Goal: Register for event/course

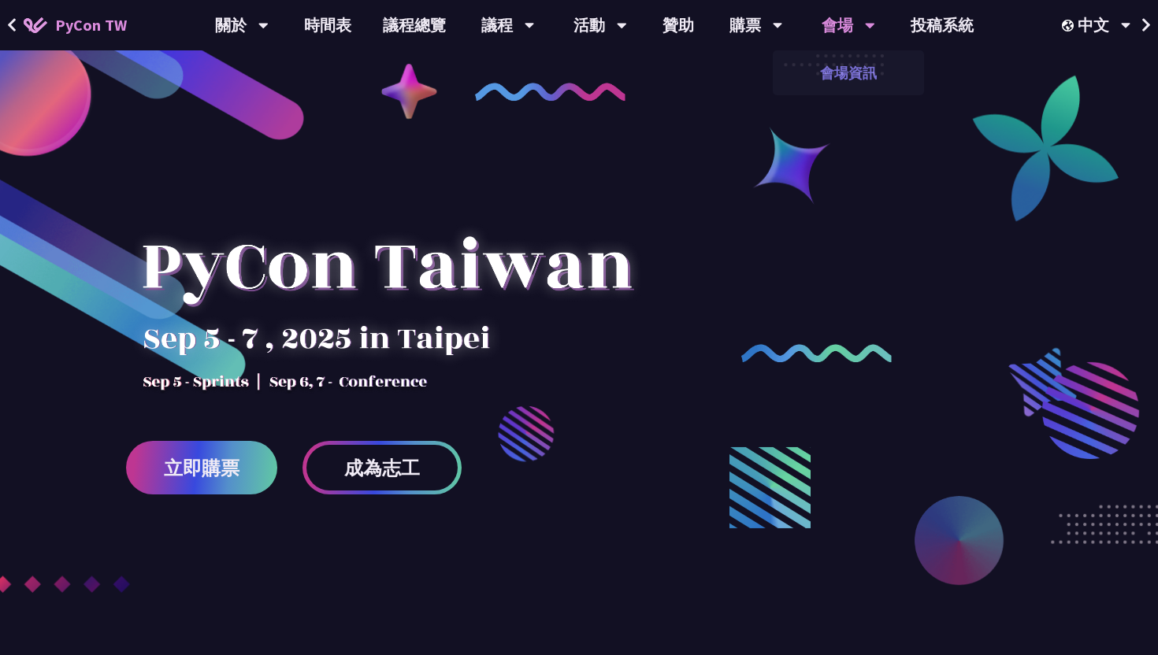
click at [833, 61] on link "會場資訊" at bounding box center [848, 72] width 151 height 37
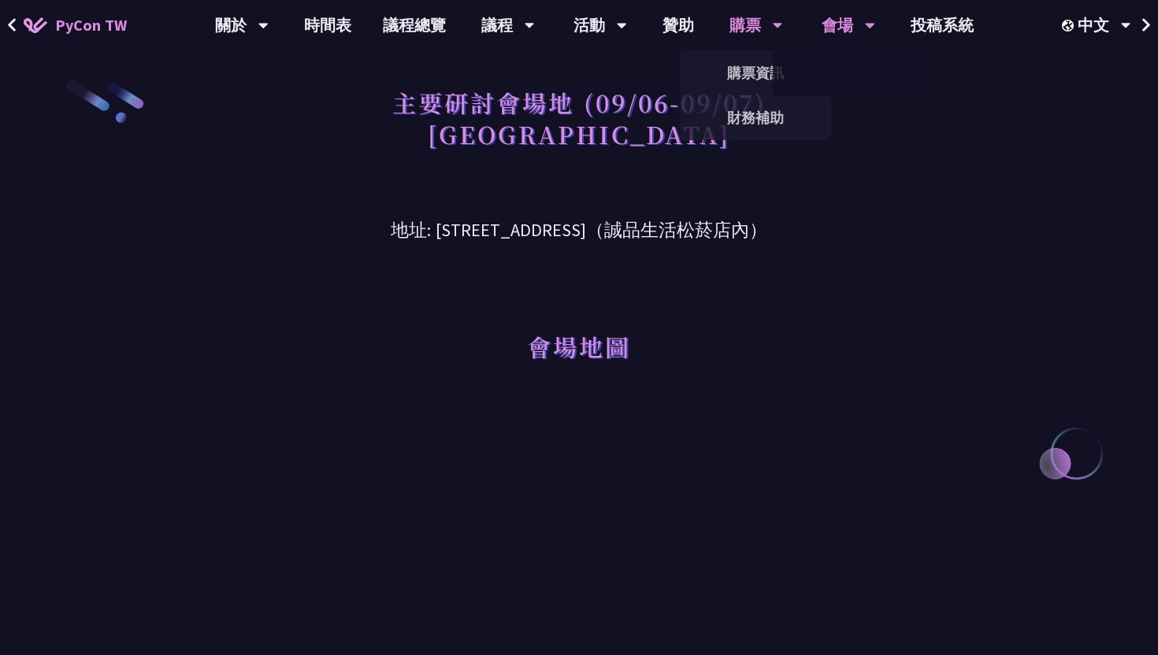
click at [269, 19] on div "購票" at bounding box center [242, 25] width 54 height 50
click at [741, 76] on link "購票資訊" at bounding box center [755, 72] width 151 height 37
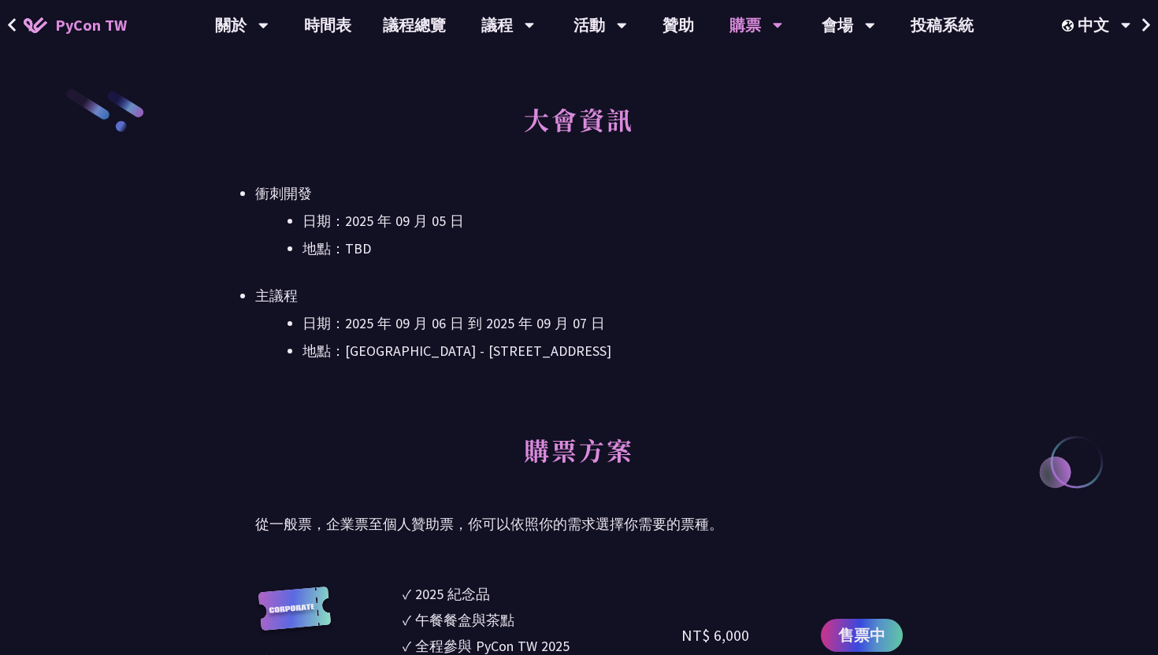
scroll to position [460, 0]
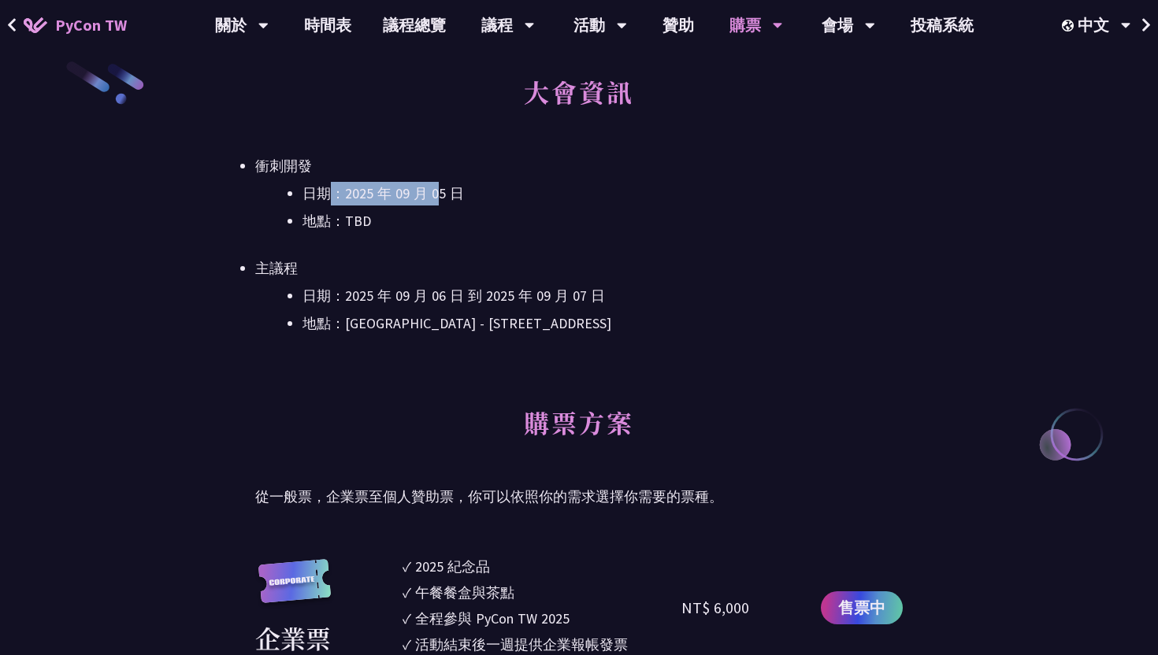
drag, startPoint x: 334, startPoint y: 193, endPoint x: 437, endPoint y: 194, distance: 103.2
click at [437, 194] on li "日期：2025 年 09 月 05 日" at bounding box center [602, 194] width 600 height 24
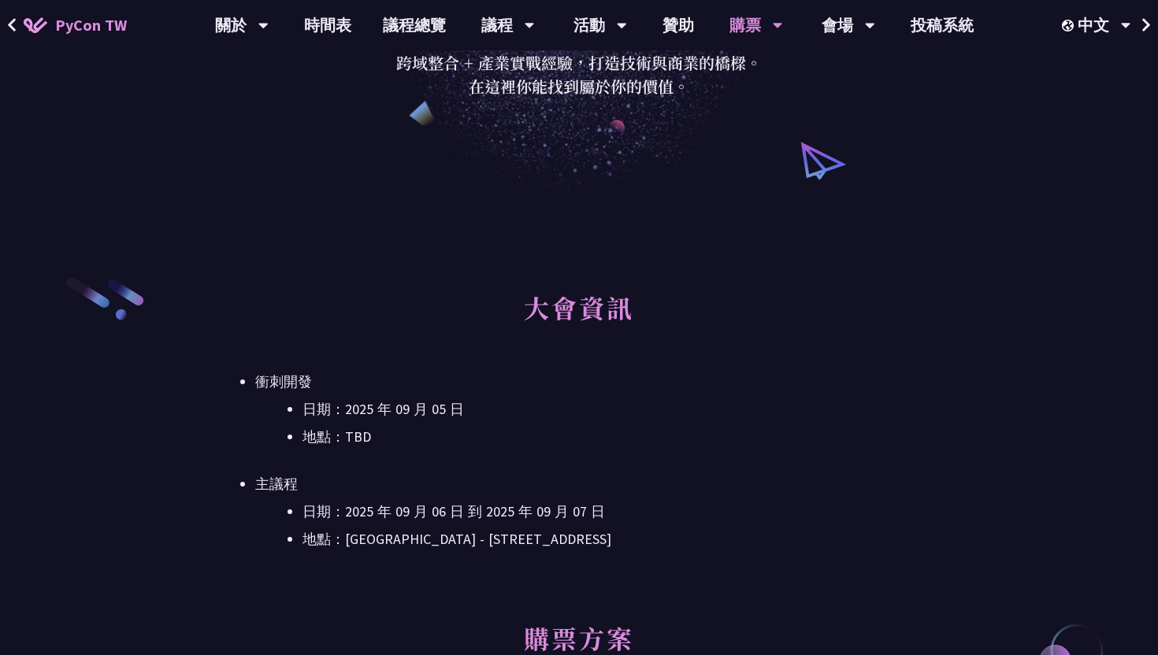
scroll to position [0, 0]
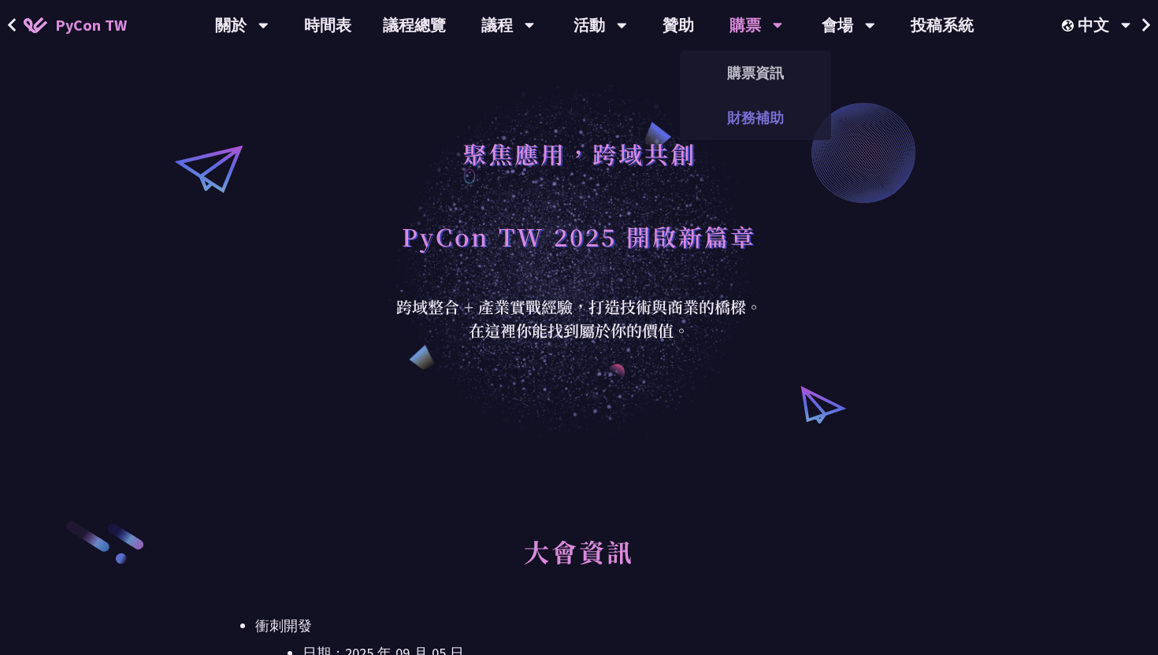
click at [747, 130] on link "財務補助" at bounding box center [755, 117] width 151 height 37
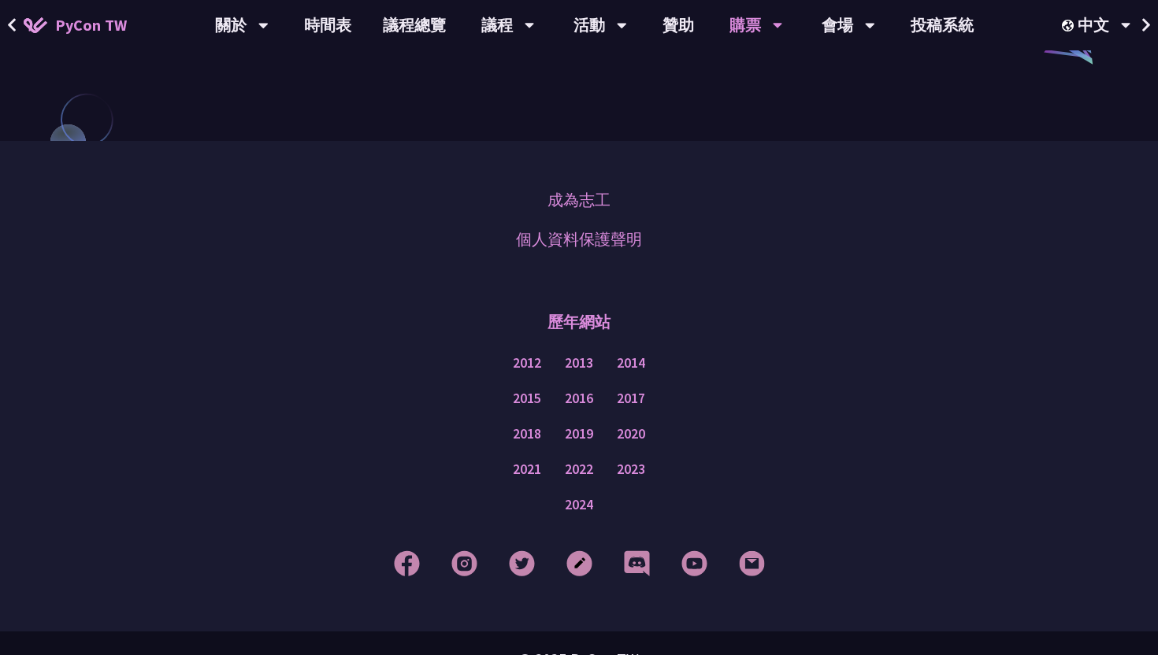
scroll to position [1379, 0]
